Goal: Transaction & Acquisition: Download file/media

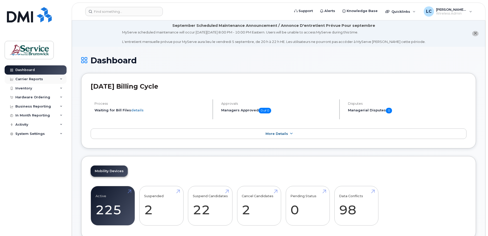
click at [36, 79] on div "Carrier Reports" at bounding box center [29, 79] width 28 height 4
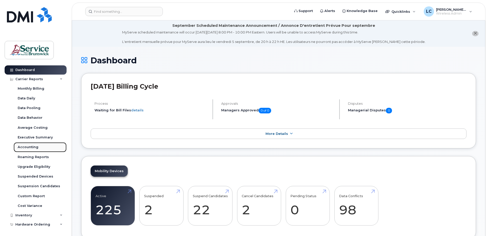
click at [36, 147] on div "Accounting" at bounding box center [28, 147] width 21 height 5
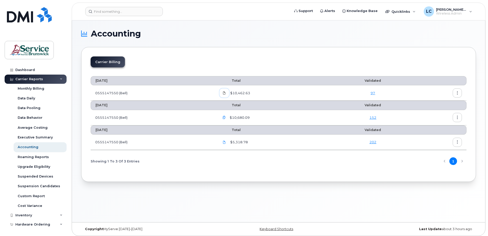
click at [226, 93] on icon at bounding box center [224, 93] width 3 height 3
click at [455, 92] on icon "button" at bounding box center [456, 93] width 3 height 3
click at [441, 113] on span "Download" at bounding box center [434, 114] width 20 height 5
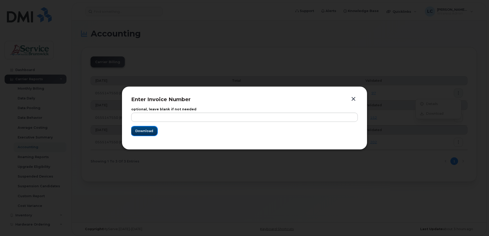
click at [143, 131] on span "Download" at bounding box center [144, 131] width 18 height 5
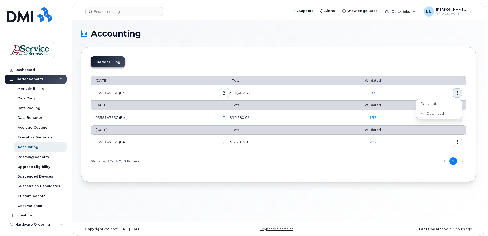
click at [226, 93] on icon at bounding box center [224, 93] width 3 height 3
click at [225, 117] on icon "button" at bounding box center [223, 117] width 3 height 3
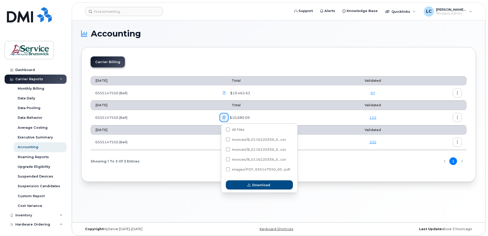
click at [202, 117] on td "0555147550 (Bell)" at bounding box center [153, 117] width 124 height 15
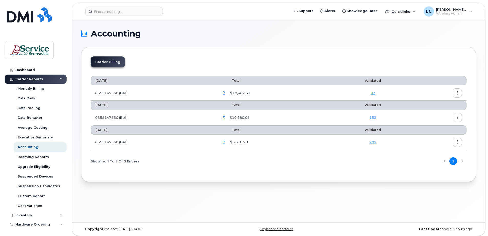
click at [226, 118] on icon "button" at bounding box center [223, 117] width 3 height 3
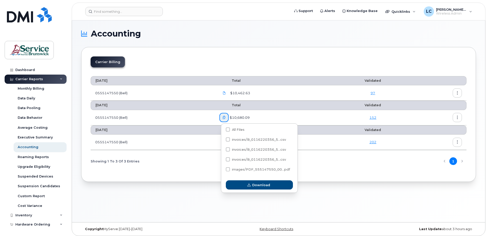
click at [180, 93] on td "0555147550 (Bell)" at bounding box center [153, 92] width 124 height 15
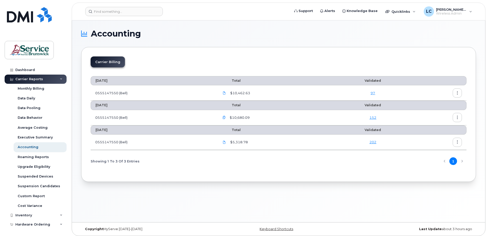
click at [225, 117] on icon "button" at bounding box center [223, 117] width 3 height 3
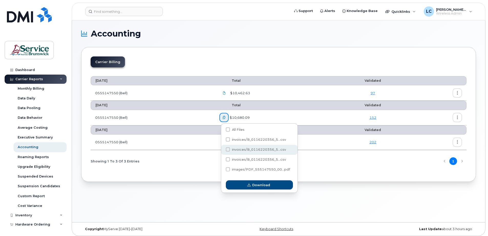
click at [228, 150] on span at bounding box center [228, 150] width 4 height 4
click at [222, 150] on input "invoices/B_0116220356_5...csv" at bounding box center [221, 150] width 3 height 3
checkbox input "true"
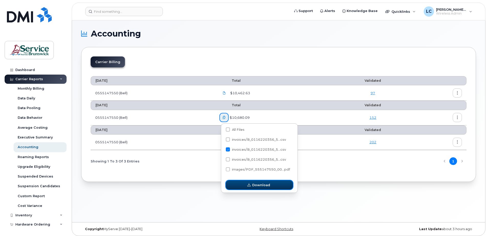
click at [258, 185] on span "Download" at bounding box center [261, 185] width 18 height 5
